Goal: Find specific page/section: Find specific page/section

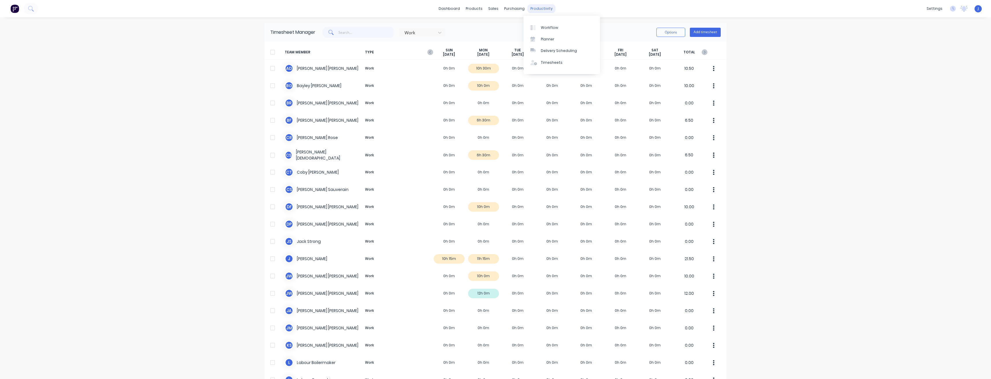
click at [541, 9] on div "productivity" at bounding box center [541, 8] width 28 height 9
click at [543, 41] on div "Planner" at bounding box center [548, 39] width 14 height 5
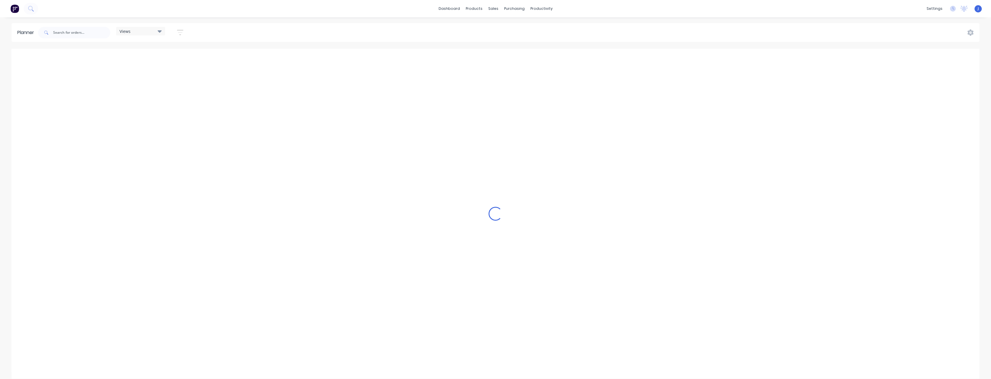
scroll to position [0, 924]
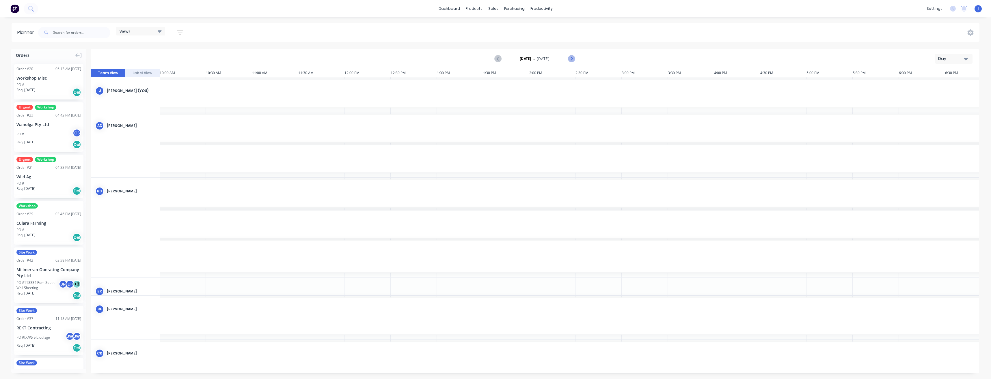
click at [571, 57] on icon "Next page" at bounding box center [571, 58] width 7 height 7
click at [965, 59] on icon "button" at bounding box center [966, 59] width 4 height 2
click at [941, 84] on div "Week" at bounding box center [943, 86] width 57 height 12
